Goal: Task Accomplishment & Management: Manage account settings

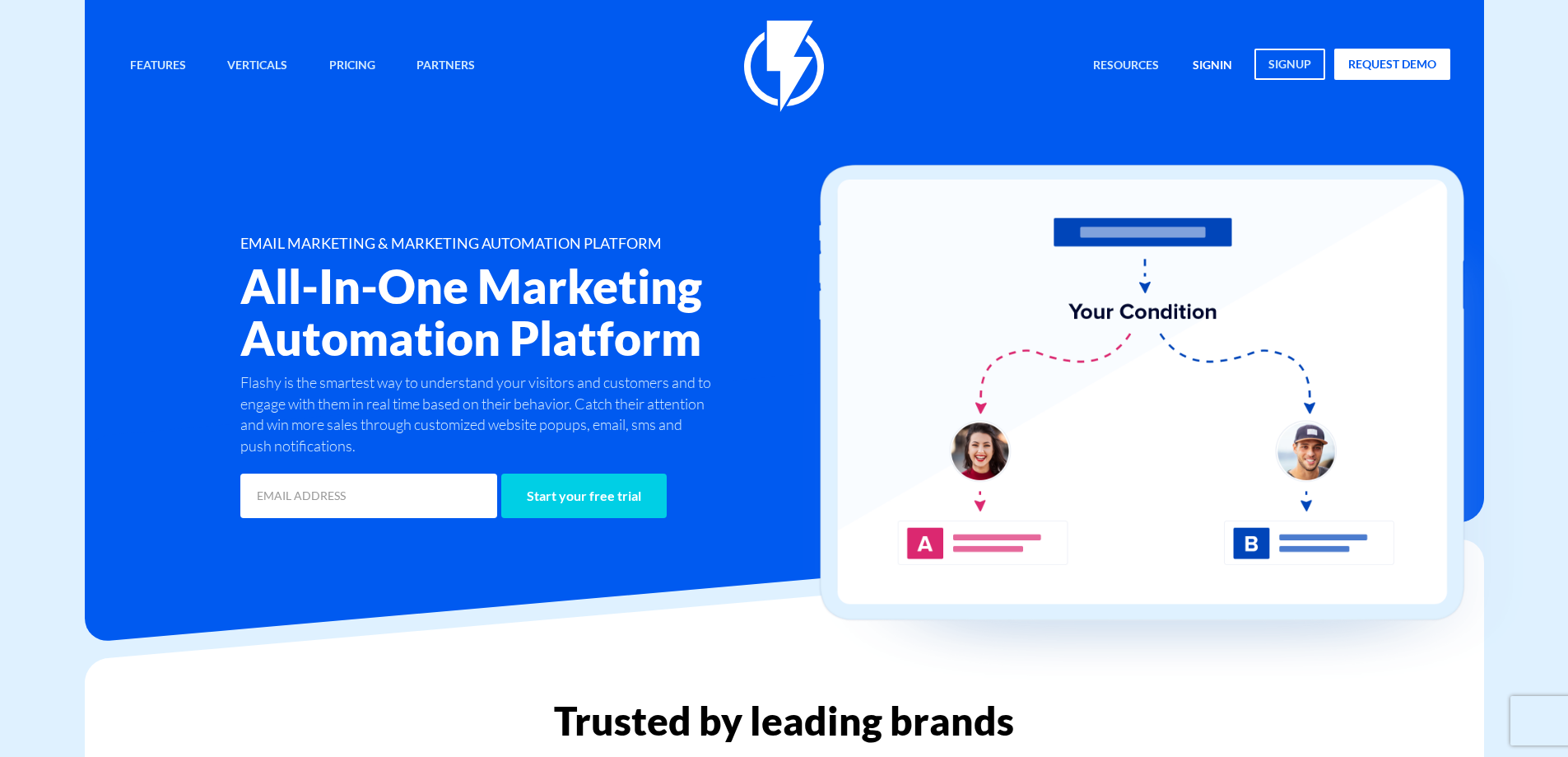
click at [1213, 59] on link "signin" at bounding box center [1213, 66] width 65 height 35
click at [1226, 67] on link "signin" at bounding box center [1213, 66] width 65 height 35
click at [1214, 73] on link "signin" at bounding box center [1213, 66] width 65 height 35
